Goal: Information Seeking & Learning: Find specific page/section

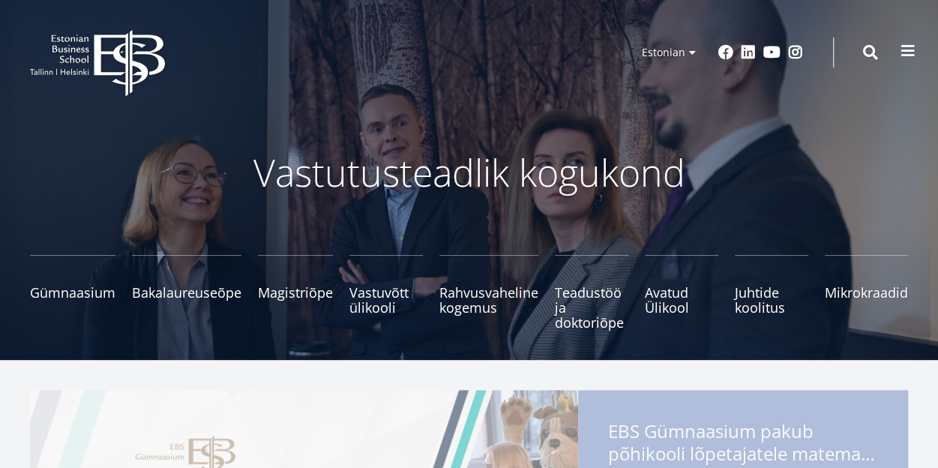
click at [913, 53] on span at bounding box center [907, 50] width 15 height 15
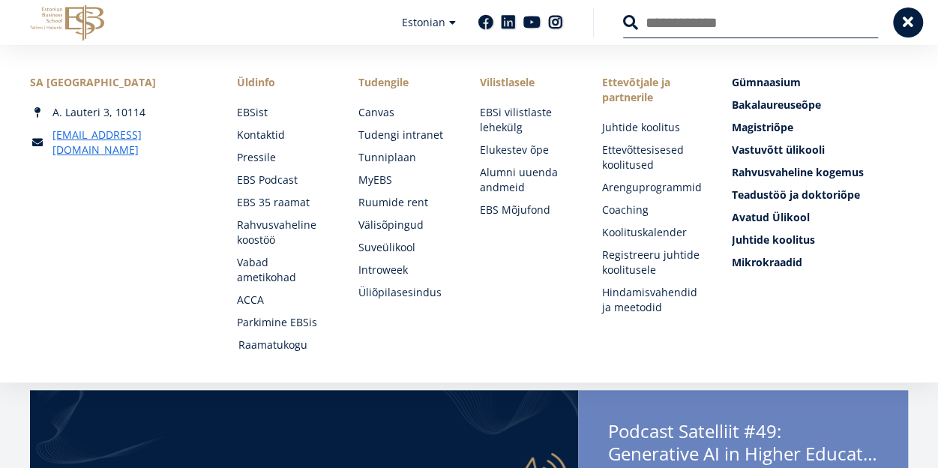
click at [268, 347] on link "Raamatukogu" at bounding box center [283, 344] width 91 height 15
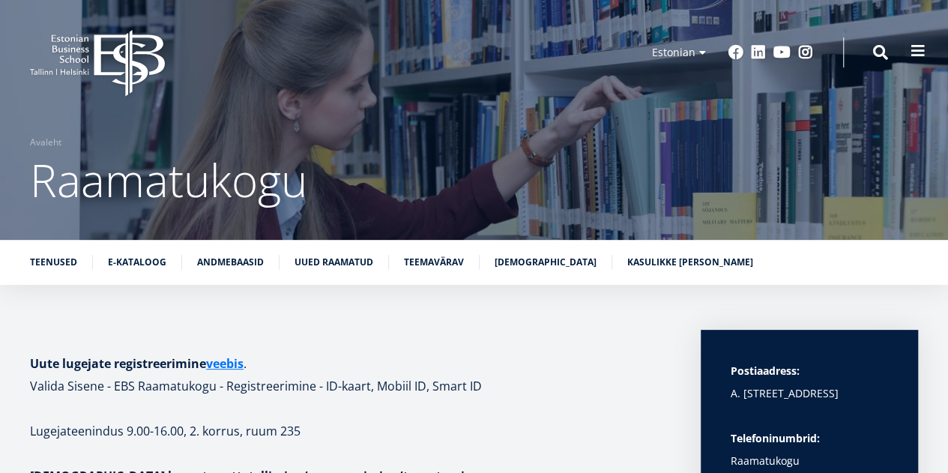
click at [929, 44] on button at bounding box center [918, 51] width 30 height 30
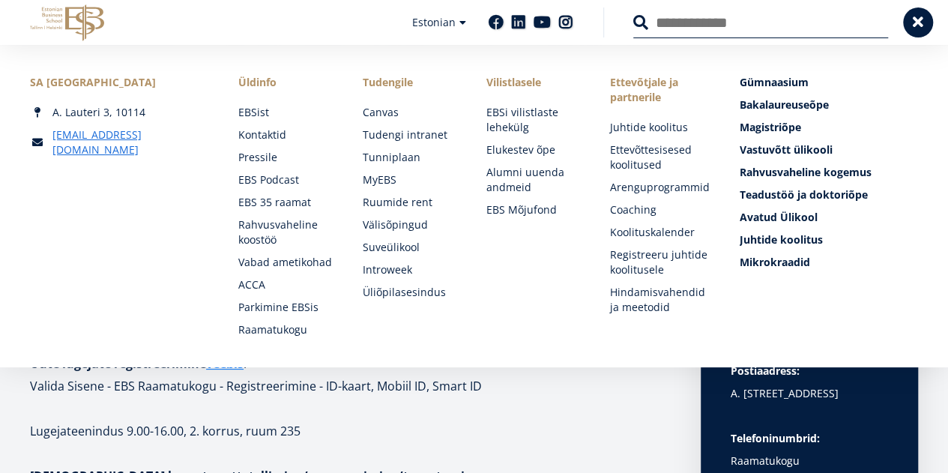
click at [443, 401] on p at bounding box center [350, 408] width 641 height 22
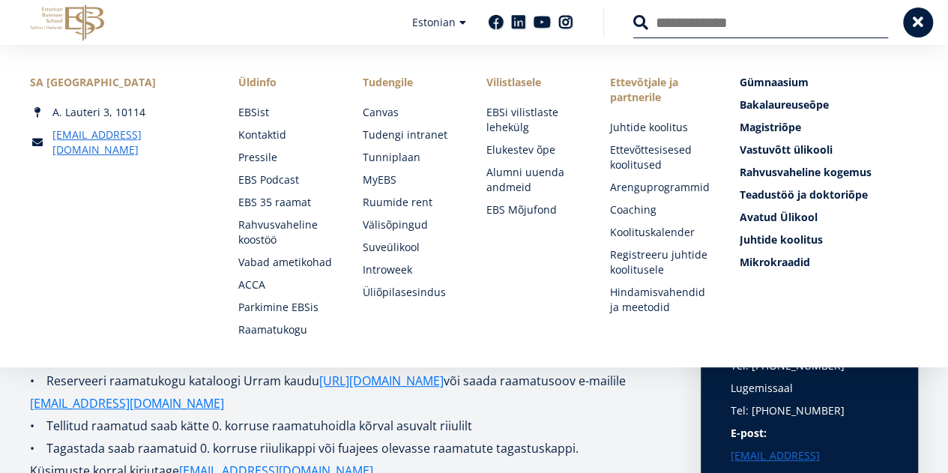
scroll to position [104, 0]
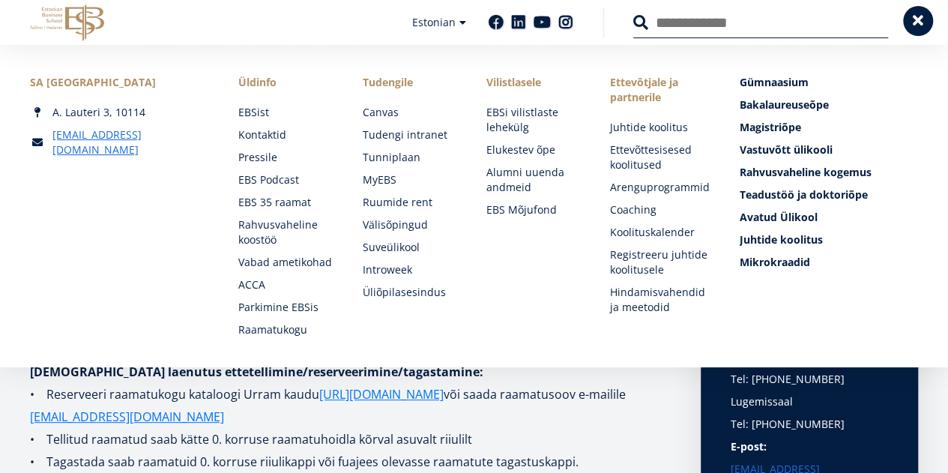
click at [922, 21] on span at bounding box center [918, 20] width 15 height 15
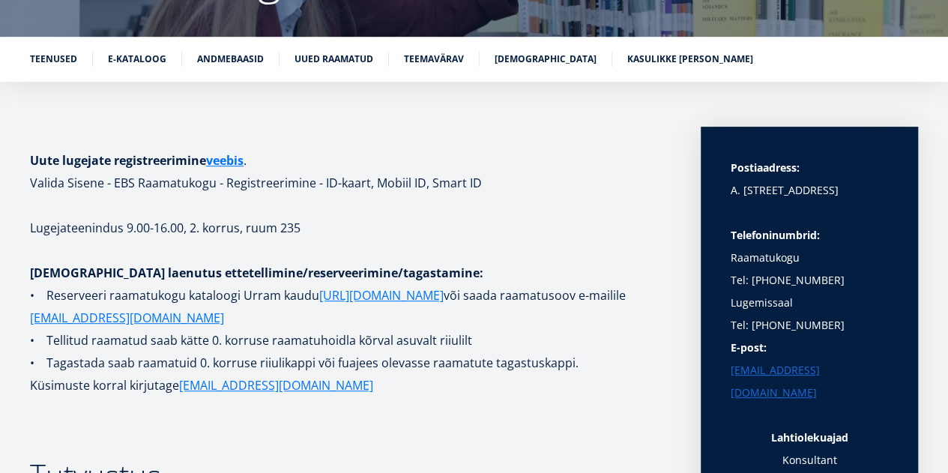
scroll to position [204, 0]
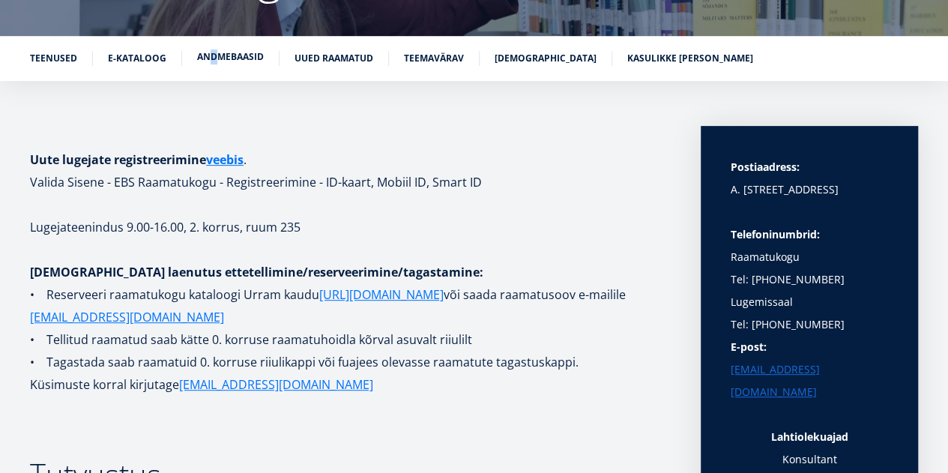
drag, startPoint x: 205, startPoint y: 70, endPoint x: 216, endPoint y: 61, distance: 14.3
click at [216, 61] on ul "Teenused E-kataloog Andmebaasid Uued raamatud Teemavärav Raamatunäitused Kasuli…" at bounding box center [466, 62] width 903 height 22
click at [216, 61] on link "Andmebaasid" at bounding box center [230, 56] width 67 height 15
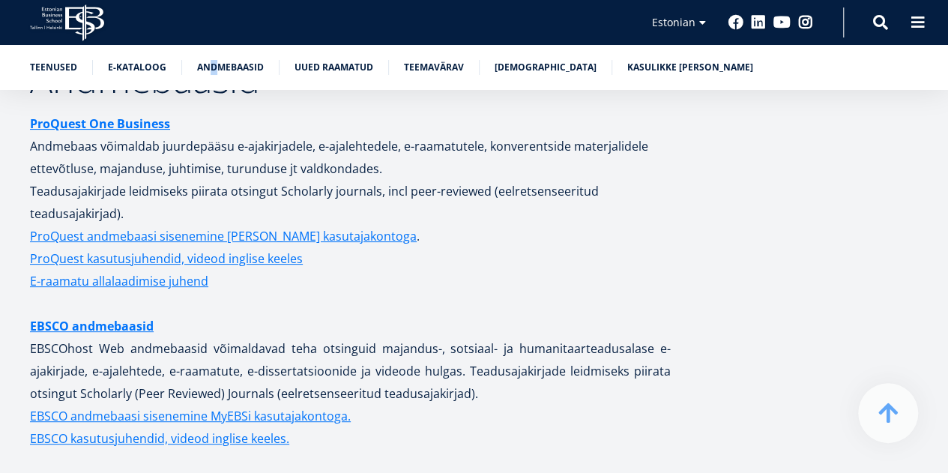
scroll to position [2960, 0]
drag, startPoint x: 109, startPoint y: 314, endPoint x: 63, endPoint y: 101, distance: 217.8
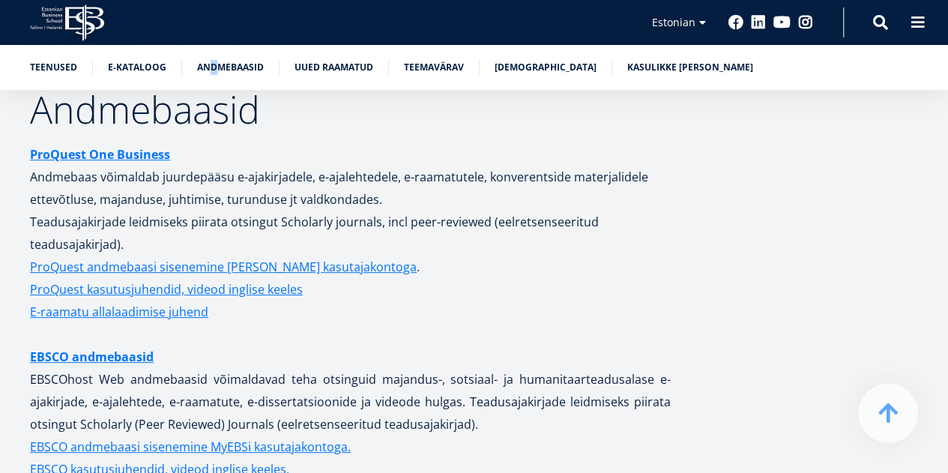
scroll to position [2930, 0]
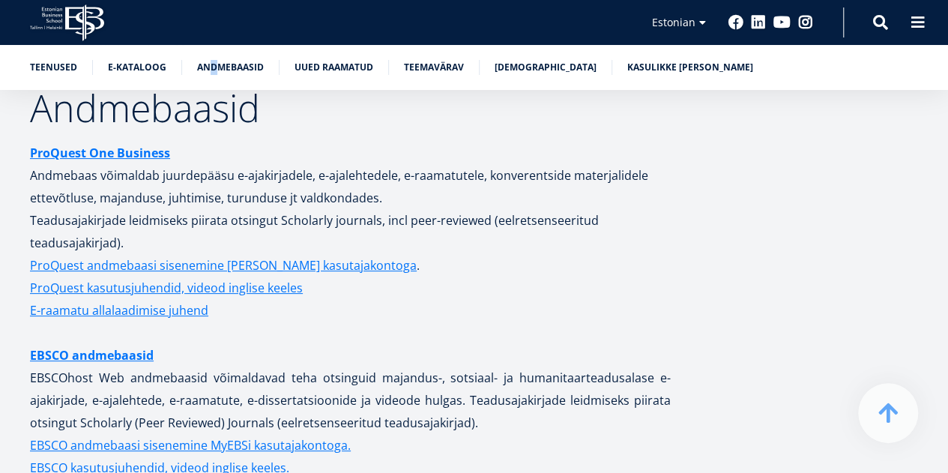
click at [55, 21] on icon at bounding box center [54, 20] width 16 height 4
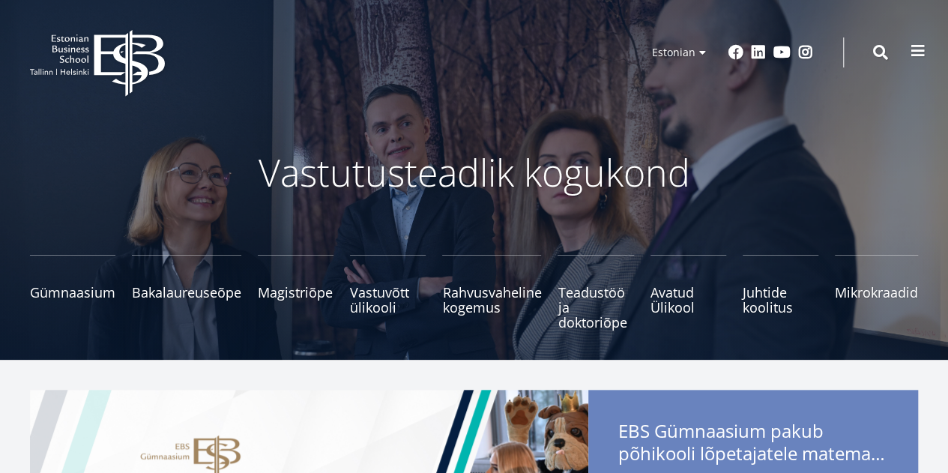
click at [917, 58] on span at bounding box center [918, 50] width 15 height 15
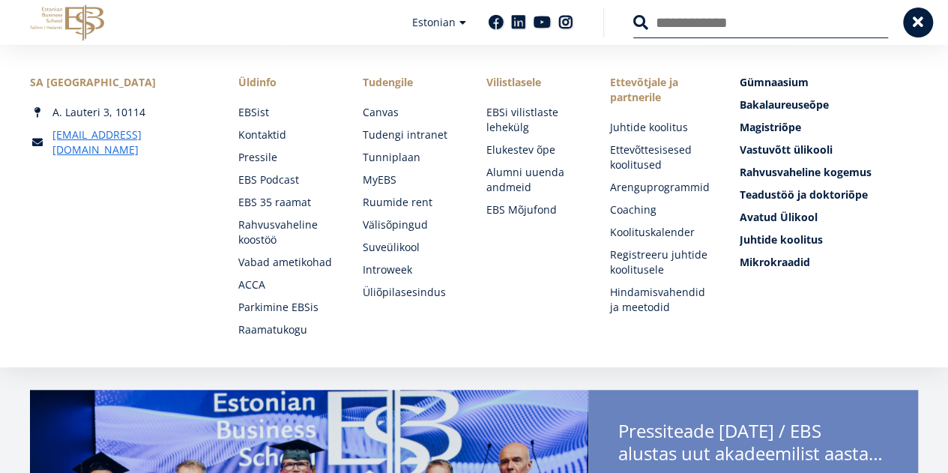
drag, startPoint x: 579, startPoint y: 252, endPoint x: 549, endPoint y: 395, distance: 146.1
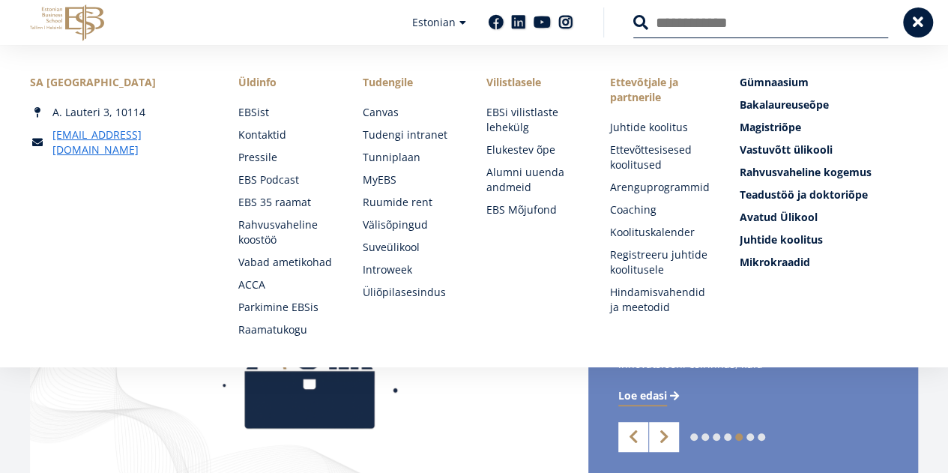
scroll to position [209, 0]
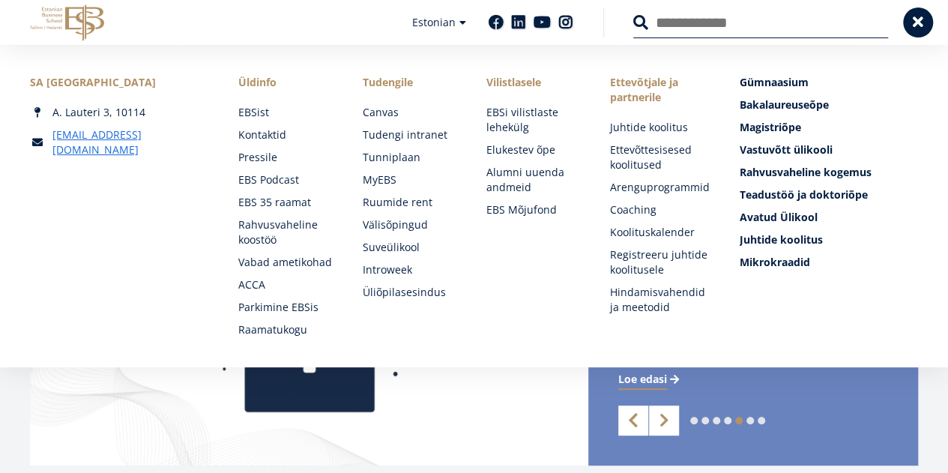
click at [639, 417] on link "Previous" at bounding box center [633, 420] width 30 height 30
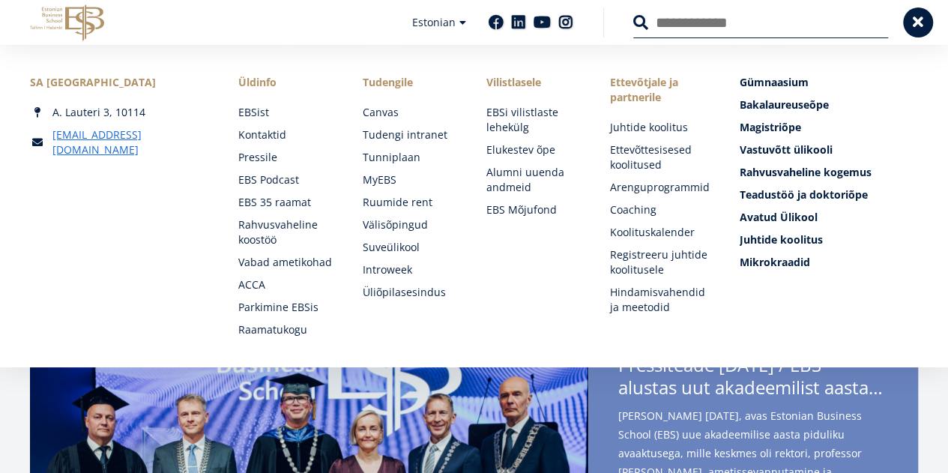
scroll to position [0, 0]
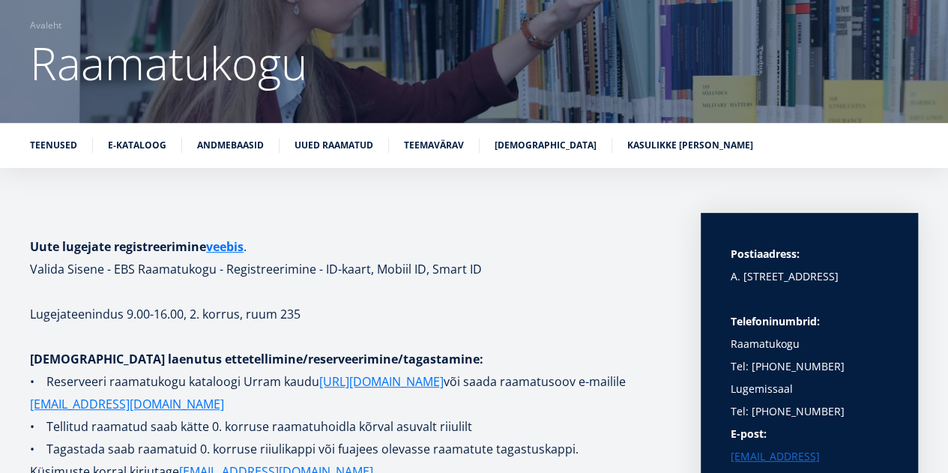
scroll to position [116, 0]
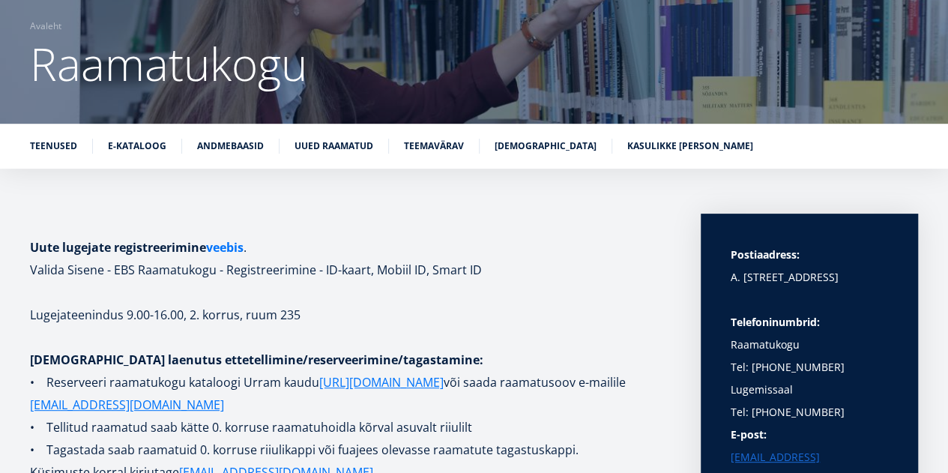
click at [232, 242] on link "veebis" at bounding box center [224, 247] width 37 height 22
click at [235, 144] on link "Andmebaasid" at bounding box center [230, 144] width 67 height 15
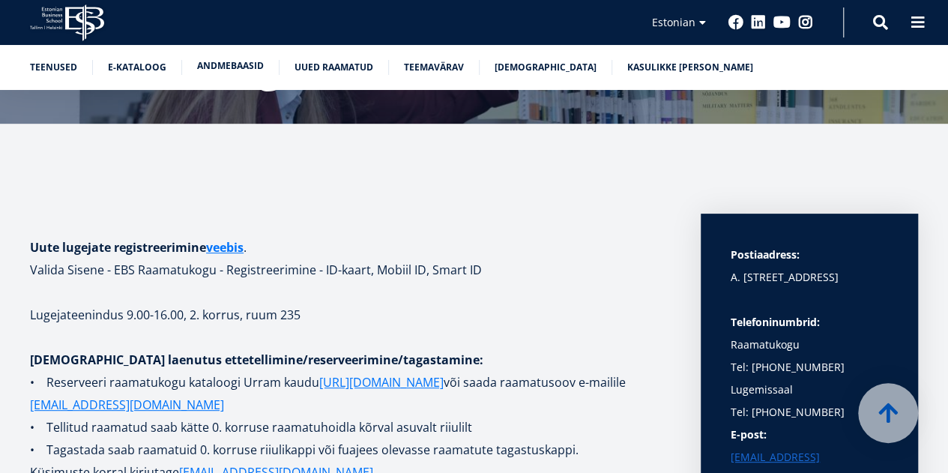
scroll to position [2765, 0]
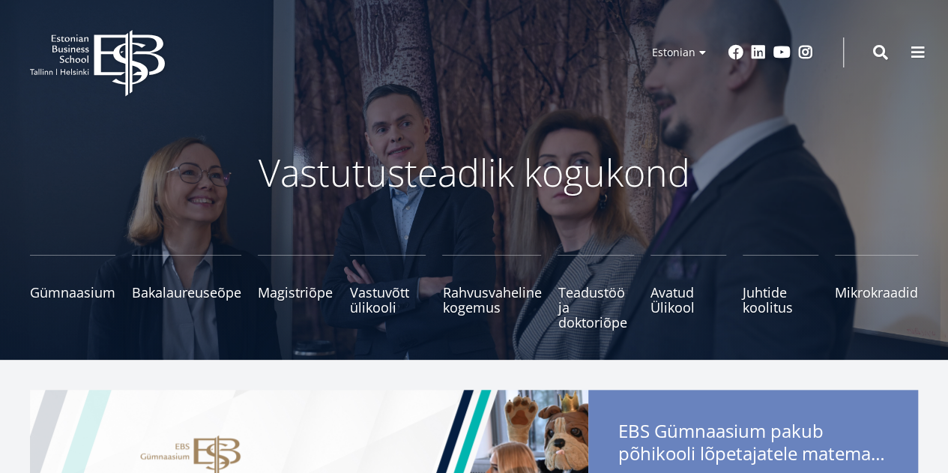
click at [895, 52] on div "EBS Logo Created with Sketch. Kasutaja konto menüü Admin Estonian Estonian Engl…" at bounding box center [474, 52] width 948 height 45
click at [880, 52] on span at bounding box center [880, 50] width 15 height 15
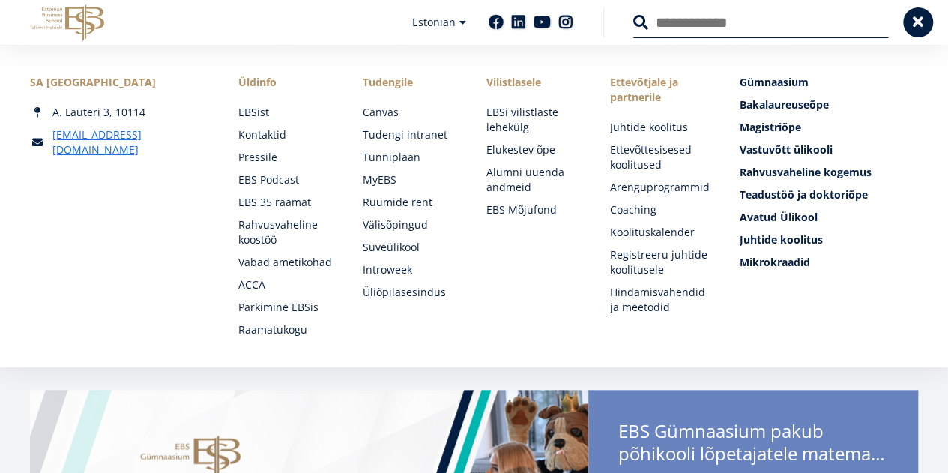
click at [746, 28] on input "Otsing" at bounding box center [760, 22] width 255 height 31
type input "**********"
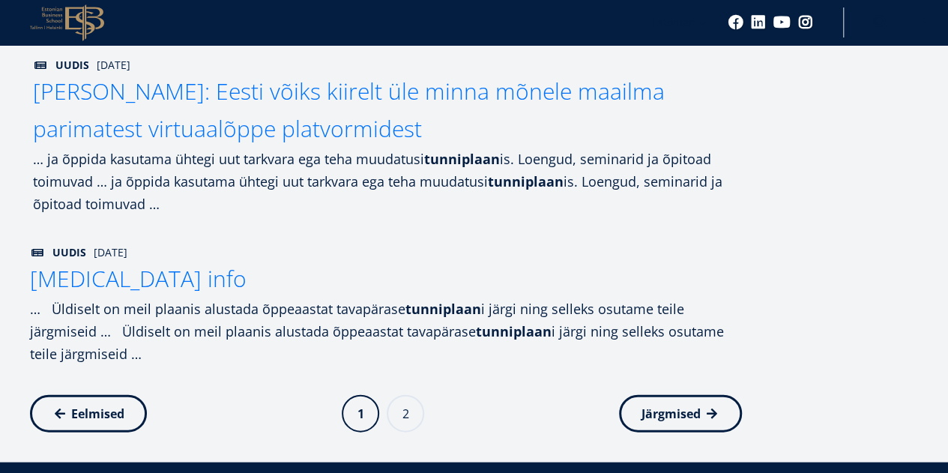
scroll to position [1496, 0]
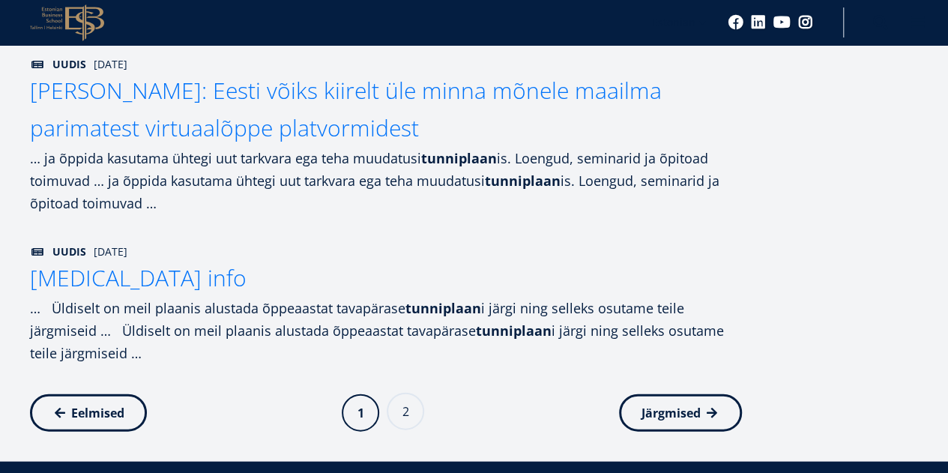
click at [403, 417] on link "Page 2" at bounding box center [405, 411] width 37 height 37
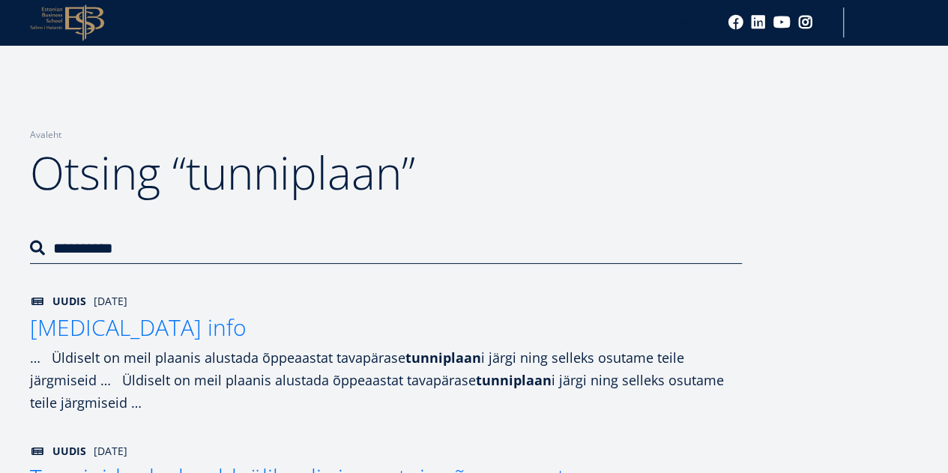
click at [85, 10] on icon at bounding box center [84, 22] width 39 height 37
